Goal: Complete application form

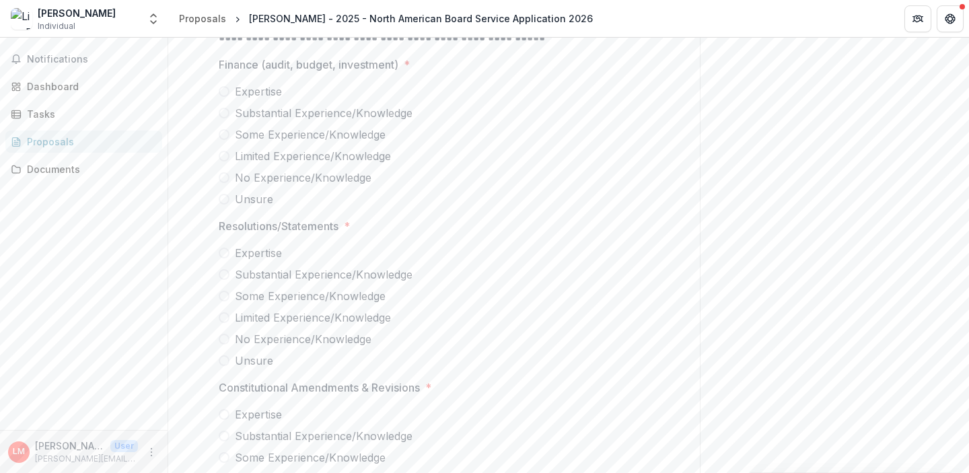
scroll to position [6063, 0]
click at [221, 140] on span at bounding box center [224, 138] width 11 height 11
click at [226, 363] on span at bounding box center [224, 364] width 11 height 11
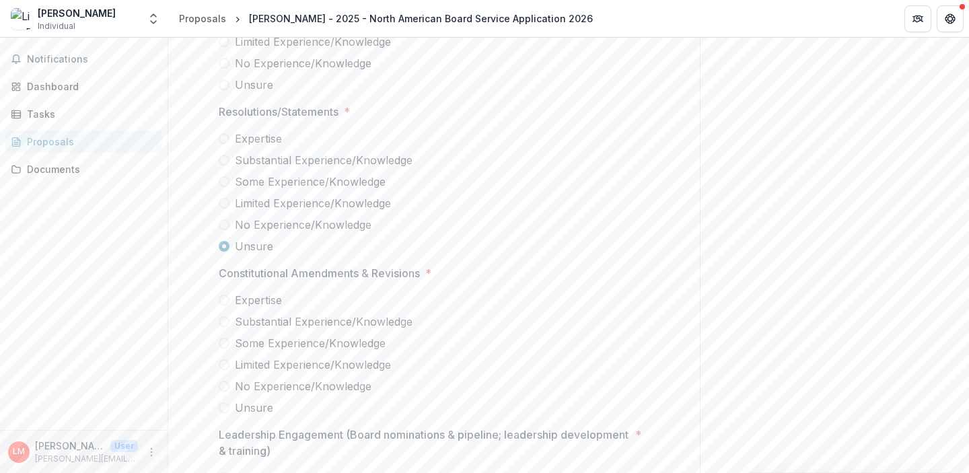
scroll to position [6188, 0]
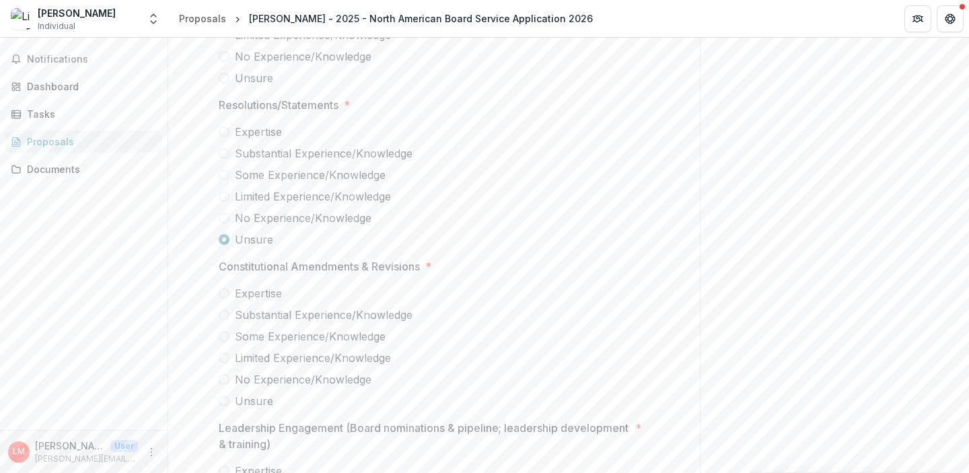
click at [230, 378] on label "No Experience/Knowledge" at bounding box center [434, 380] width 431 height 16
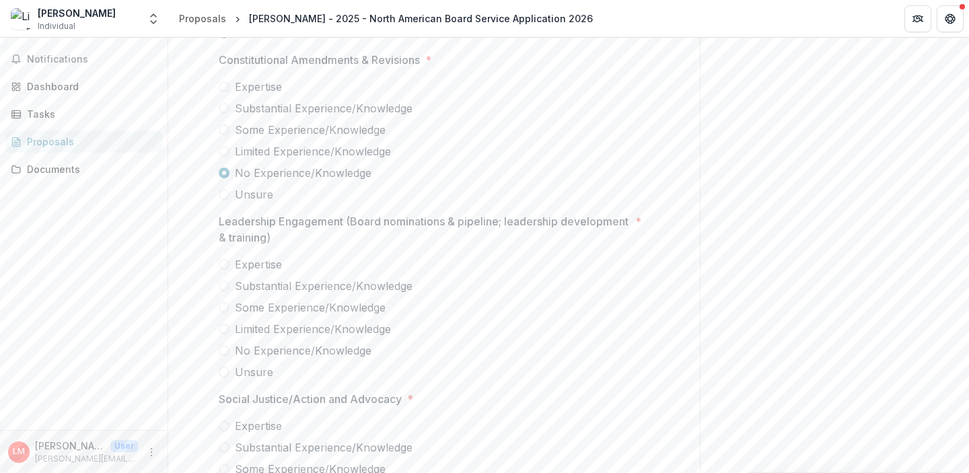
scroll to position [6399, 0]
click at [228, 303] on label "Some Experience/Knowledge" at bounding box center [434, 304] width 431 height 16
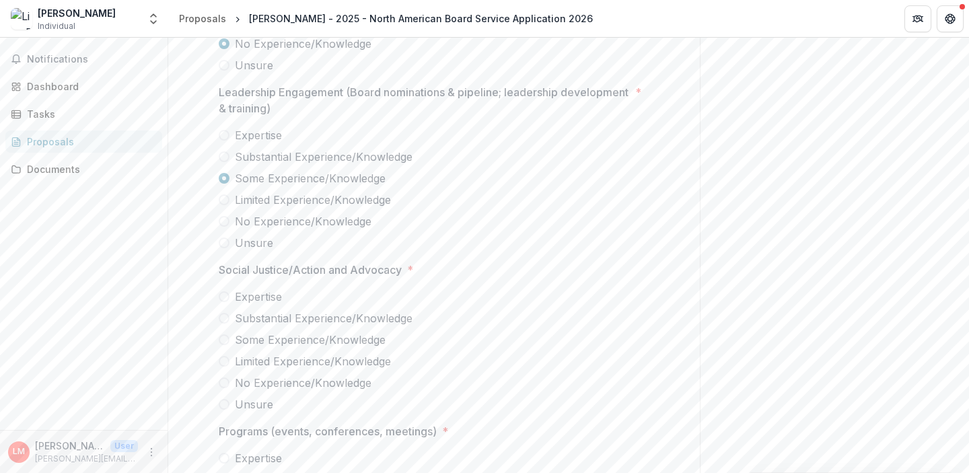
scroll to position [6527, 0]
click at [224, 336] on span at bounding box center [224, 337] width 11 height 11
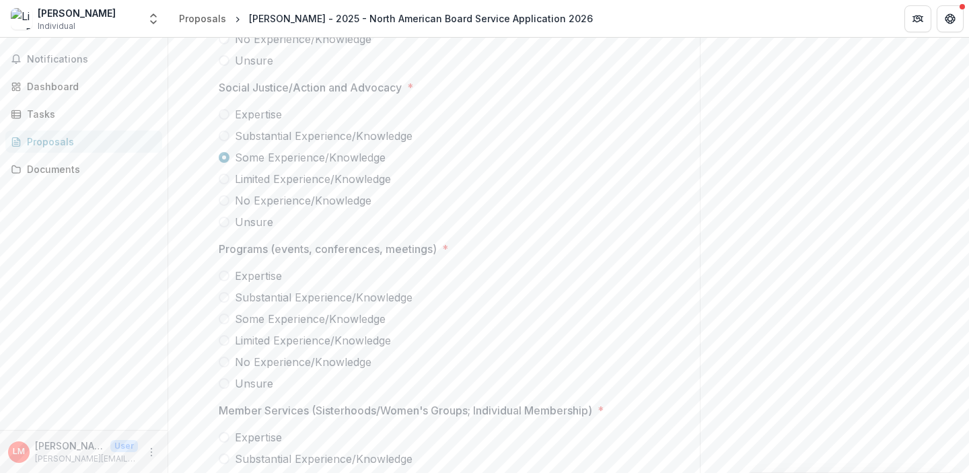
scroll to position [6709, 0]
click at [223, 318] on span at bounding box center [224, 317] width 11 height 11
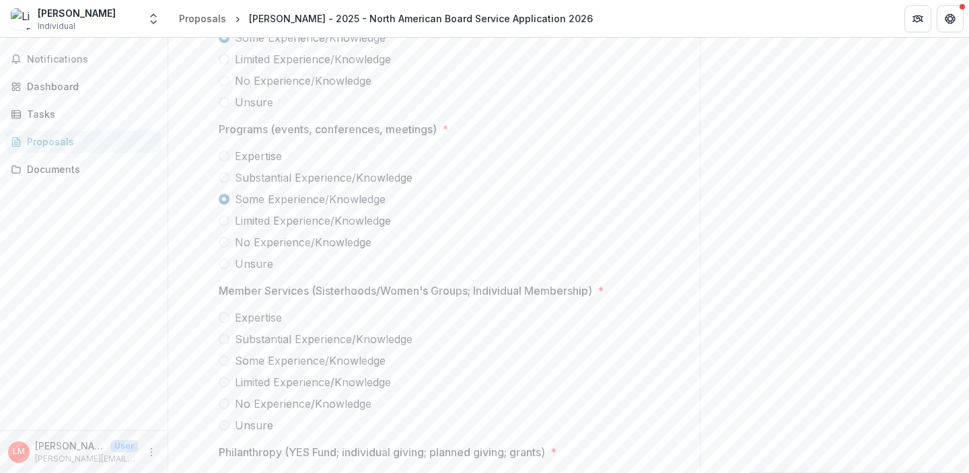
scroll to position [6852, 0]
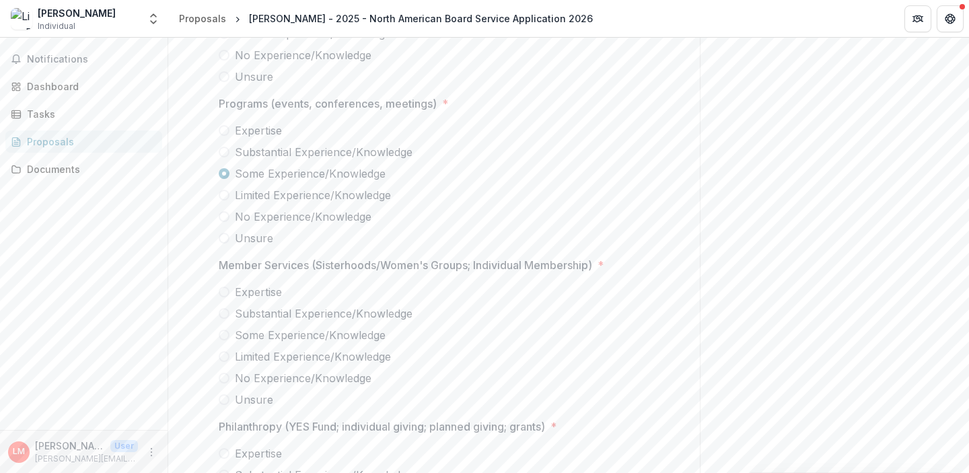
click at [221, 355] on span at bounding box center [224, 356] width 11 height 11
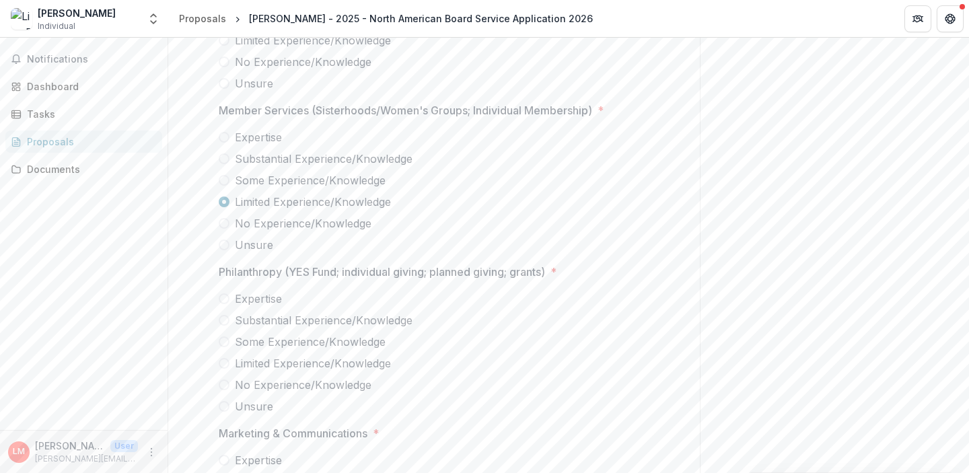
scroll to position [7010, 0]
click at [224, 337] on span at bounding box center [224, 339] width 11 height 11
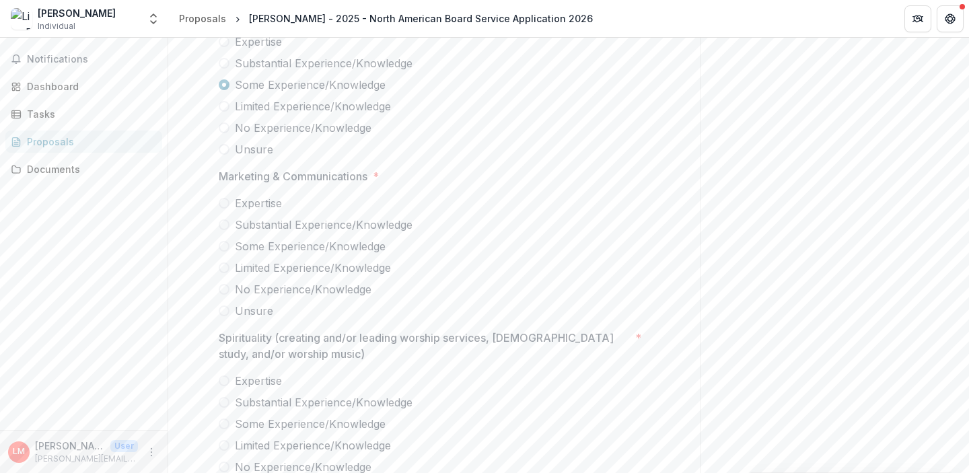
scroll to position [7267, 0]
click at [221, 242] on span at bounding box center [224, 243] width 11 height 11
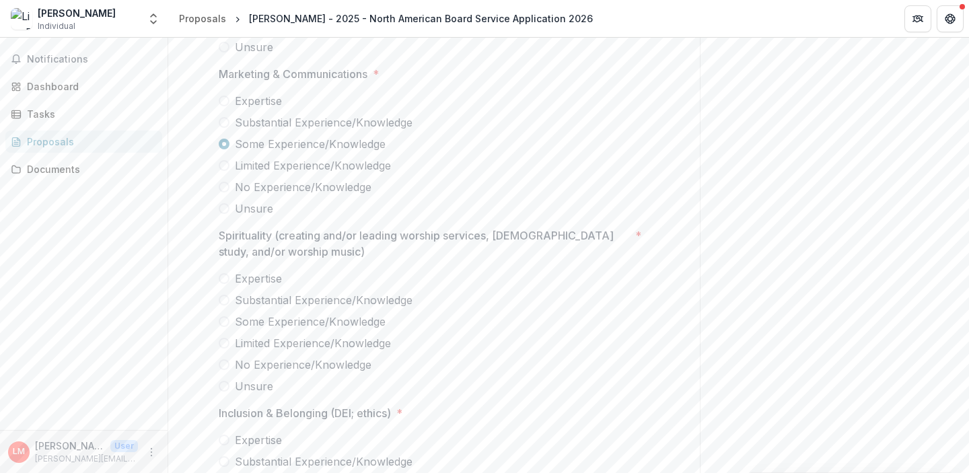
scroll to position [7368, 0]
click at [223, 361] on span at bounding box center [224, 362] width 11 height 11
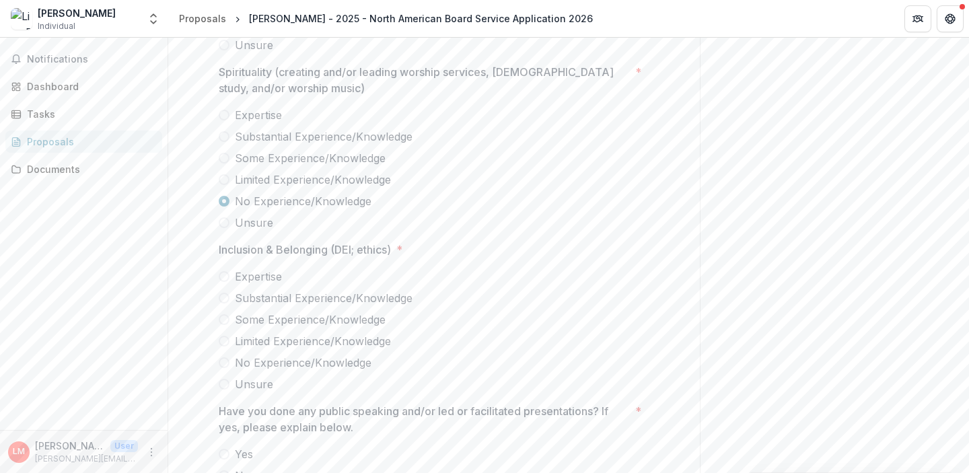
scroll to position [7556, 0]
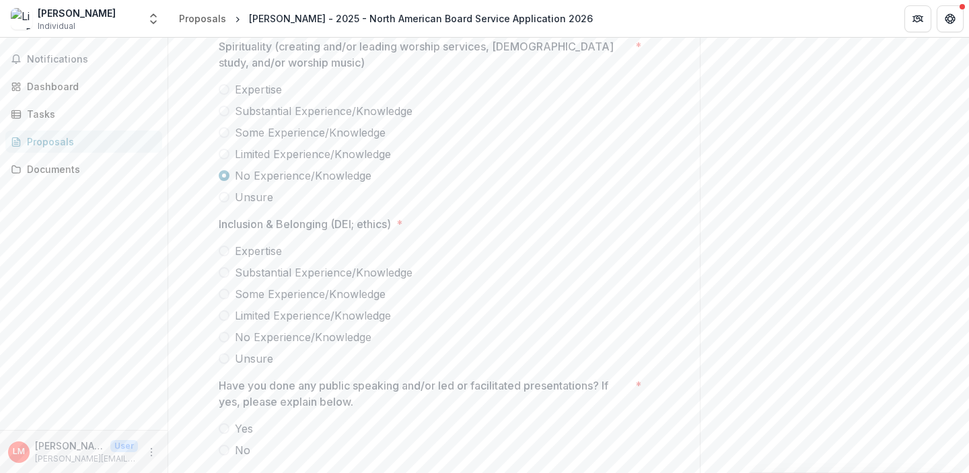
click at [224, 289] on span at bounding box center [224, 294] width 11 height 11
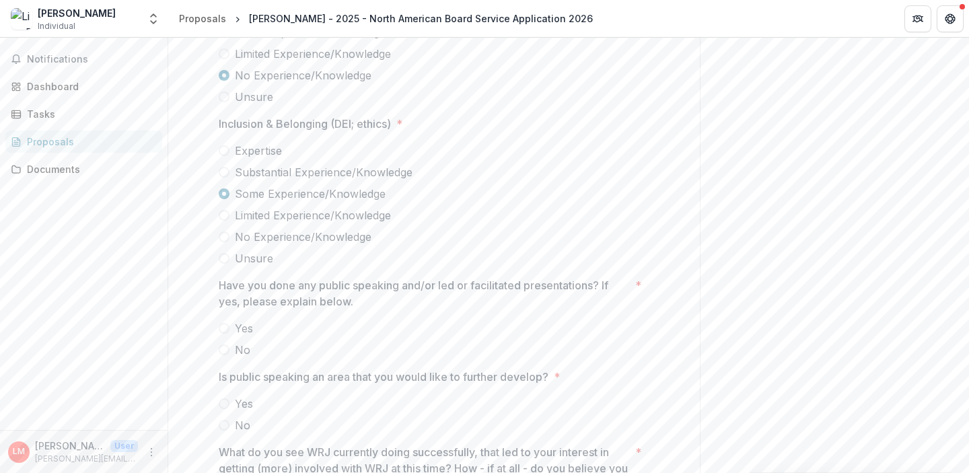
scroll to position [7669, 0]
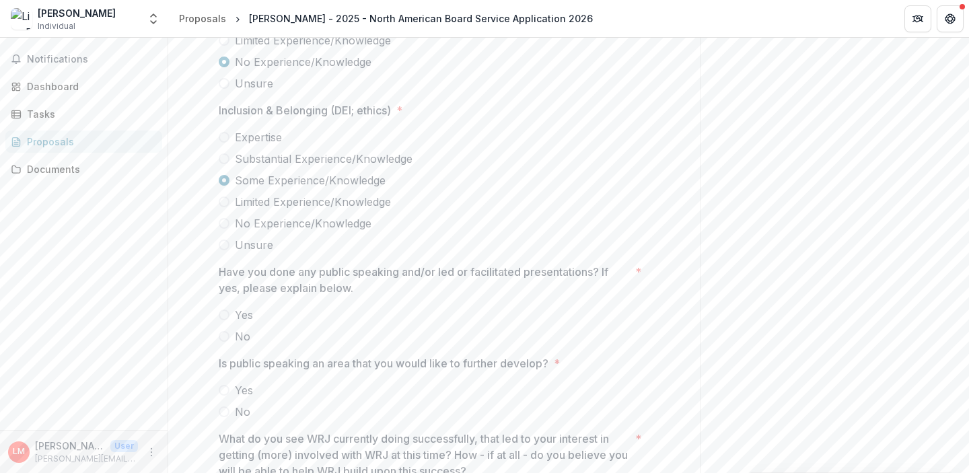
click at [222, 316] on span at bounding box center [224, 315] width 11 height 11
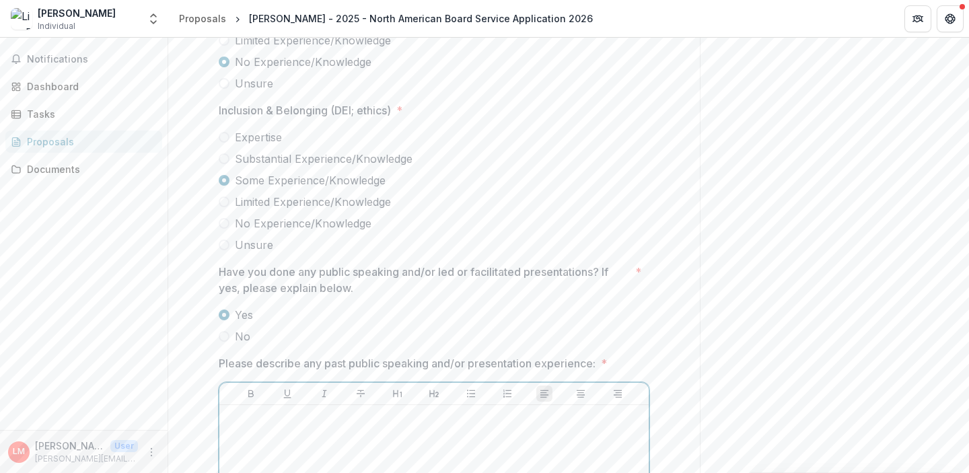
click at [252, 423] on p at bounding box center [434, 418] width 419 height 15
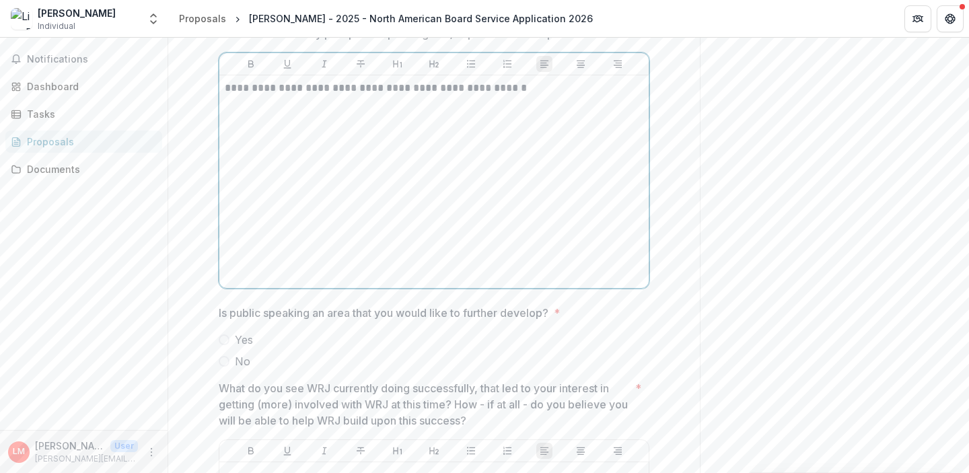
scroll to position [8002, 0]
click at [221, 339] on span at bounding box center [224, 337] width 11 height 11
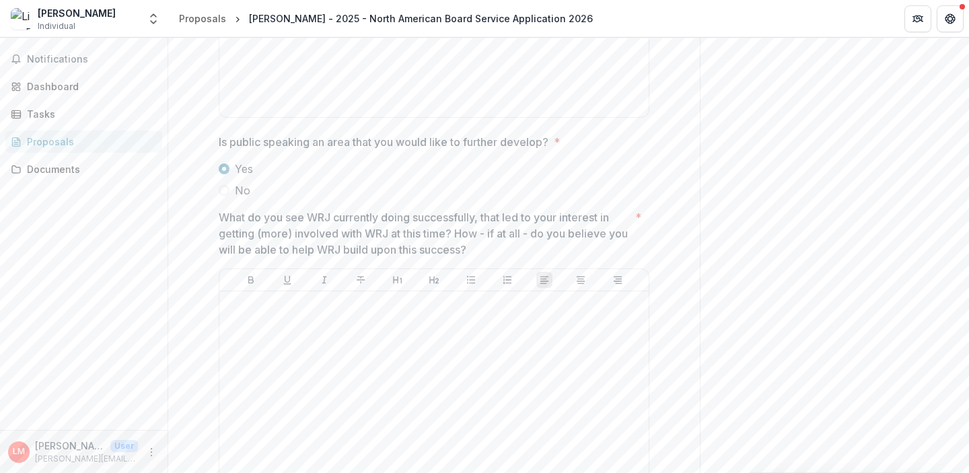
scroll to position [8172, 0]
click at [249, 300] on p at bounding box center [434, 302] width 419 height 15
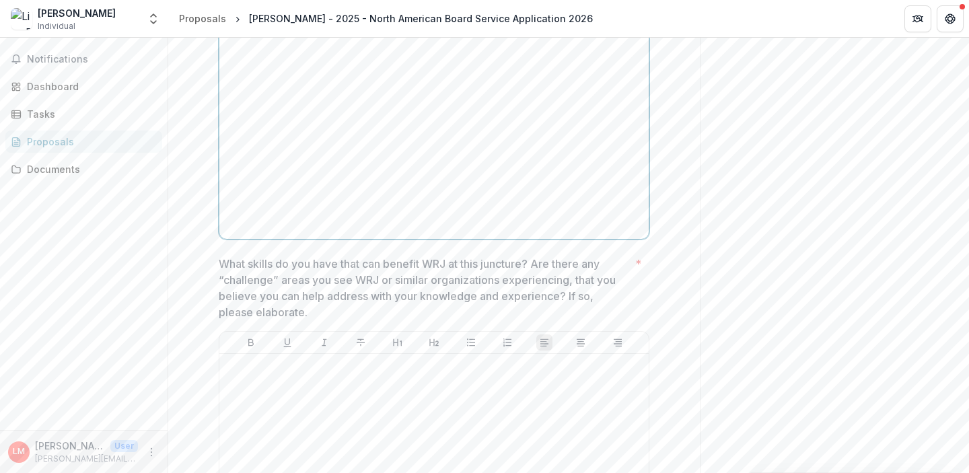
scroll to position [8446, 0]
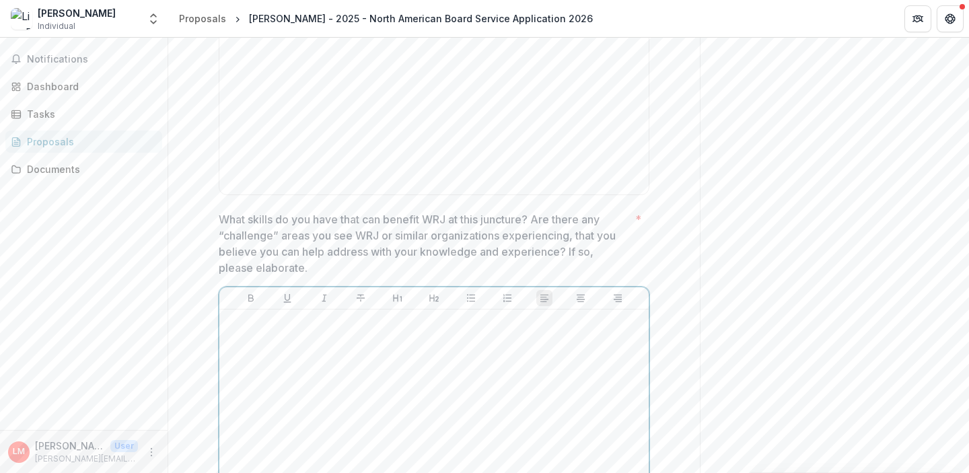
click at [241, 334] on div at bounding box center [434, 416] width 419 height 202
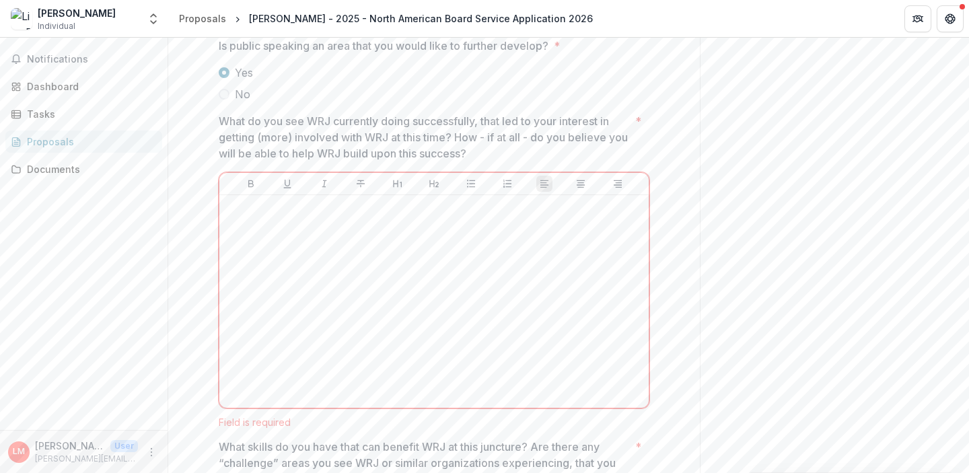
scroll to position [8270, 0]
click at [261, 201] on p at bounding box center [434, 204] width 419 height 15
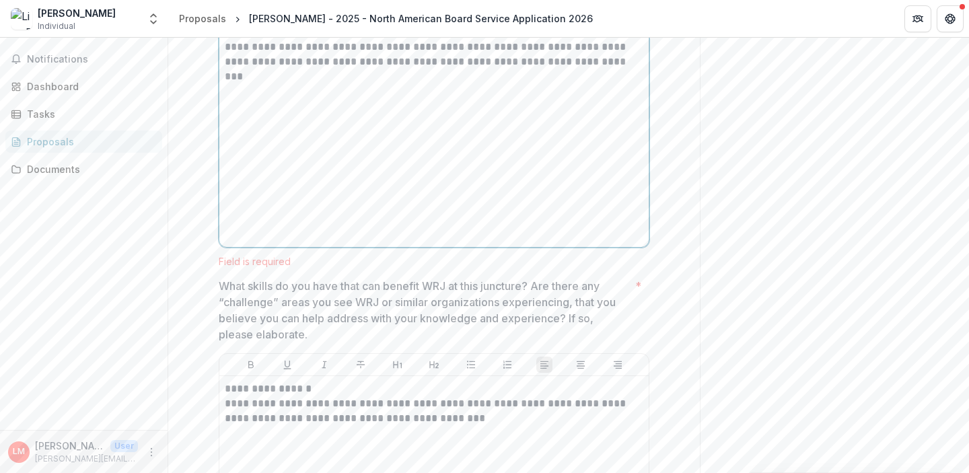
scroll to position [8448, 0]
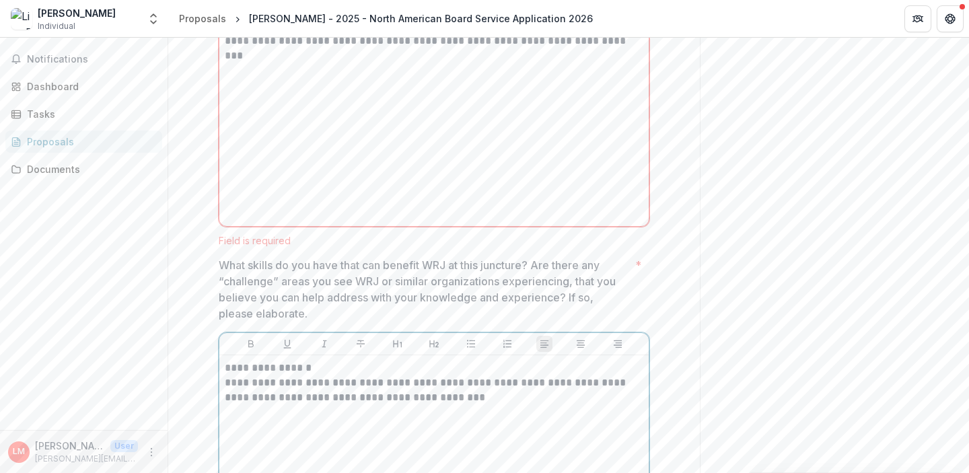
click at [514, 397] on p "**********" at bounding box center [434, 391] width 419 height 30
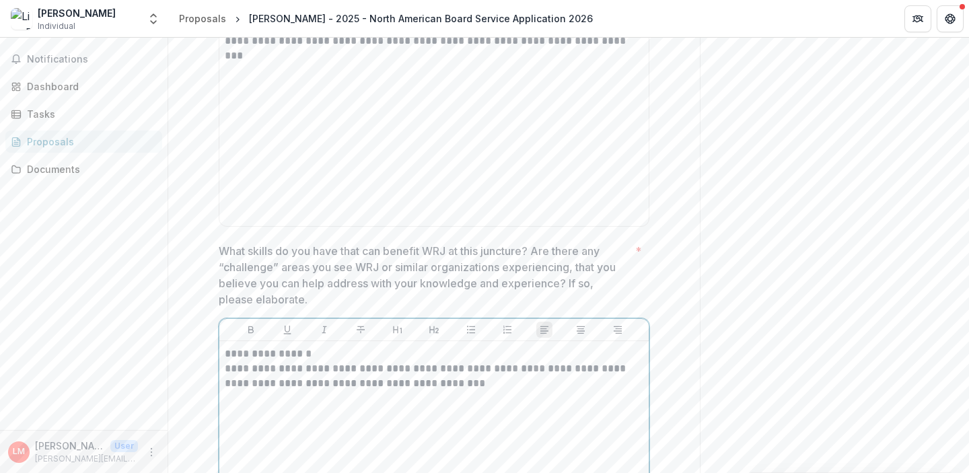
scroll to position [8434, 0]
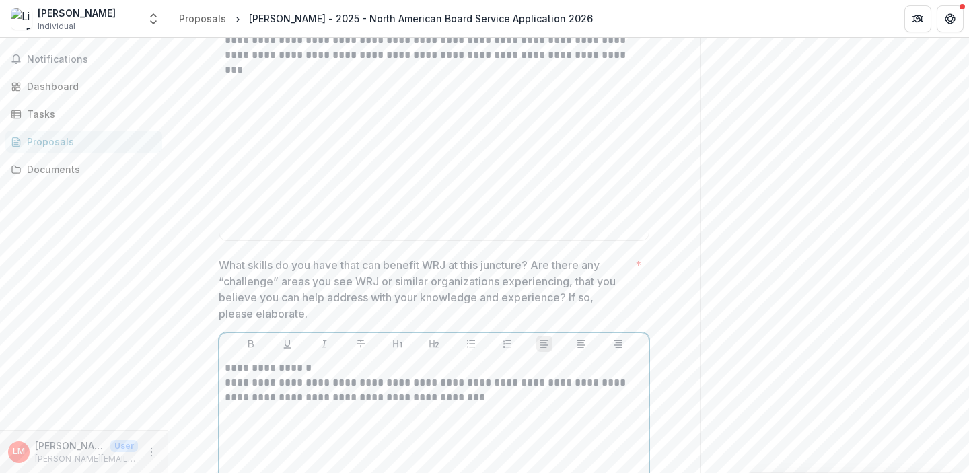
click at [520, 392] on p "**********" at bounding box center [434, 391] width 419 height 30
